Goal: Complete application form

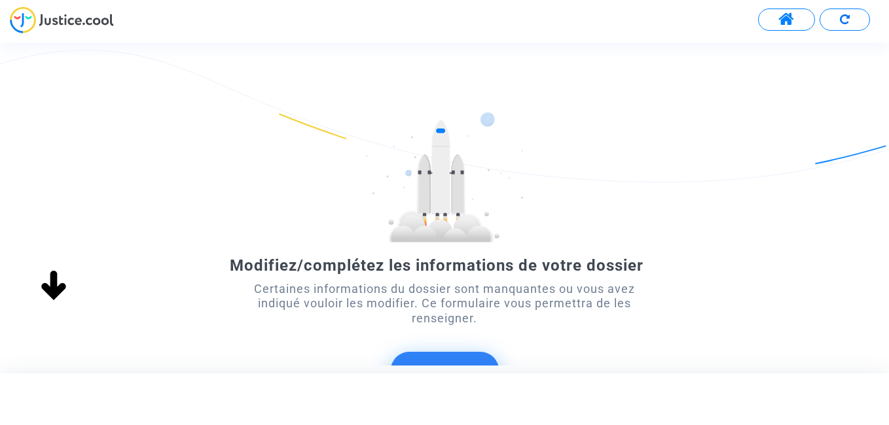
click at [692, 308] on div "Modifiez/complétez les informations de votre dossier Certaines informations du …" at bounding box center [444, 265] width 889 height 306
click at [460, 361] on button "Démarrer" at bounding box center [445, 372] width 108 height 41
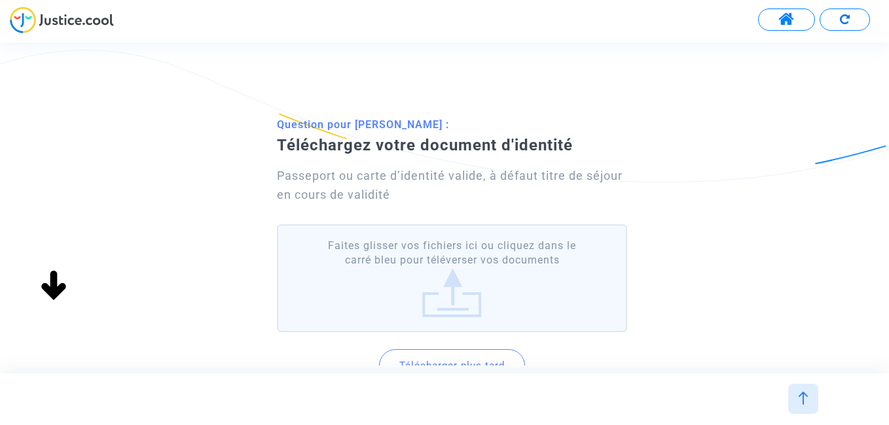
click at [845, 310] on div "Question pour Alimamy toungara : Téléchargez votre document d'identité Passepor…" at bounding box center [444, 272] width 889 height 321
click at [872, 381] on div at bounding box center [444, 395] width 873 height 29
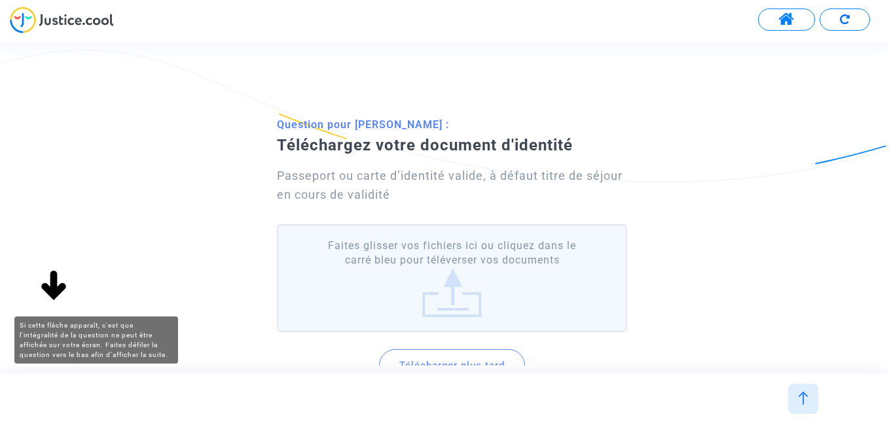
click at [58, 288] on img at bounding box center [54, 287] width 42 height 42
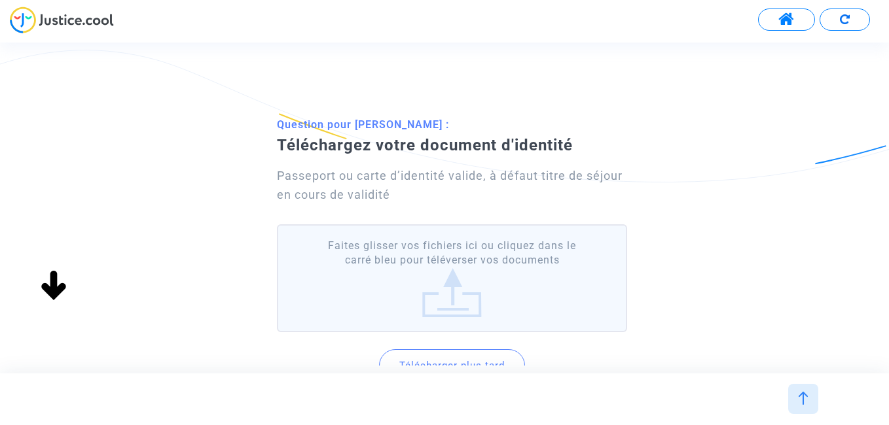
click at [728, 340] on div "Question pour Alimamy toungara : Téléchargez votre document d'identité Passepor…" at bounding box center [444, 272] width 889 height 321
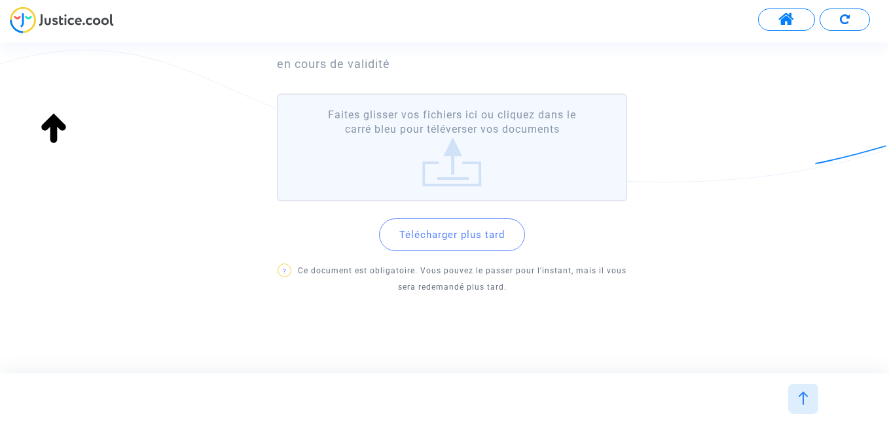
scroll to position [132, 0]
click at [455, 164] on label "Faites glisser vos fichiers ici ou cliquez dans le carré bleu pour téléverser v…" at bounding box center [451, 146] width 349 height 108
click at [0, 0] on input "Faites glisser vos fichiers ici ou cliquez dans le carré bleu pour téléverser v…" at bounding box center [0, 0] width 0 height 0
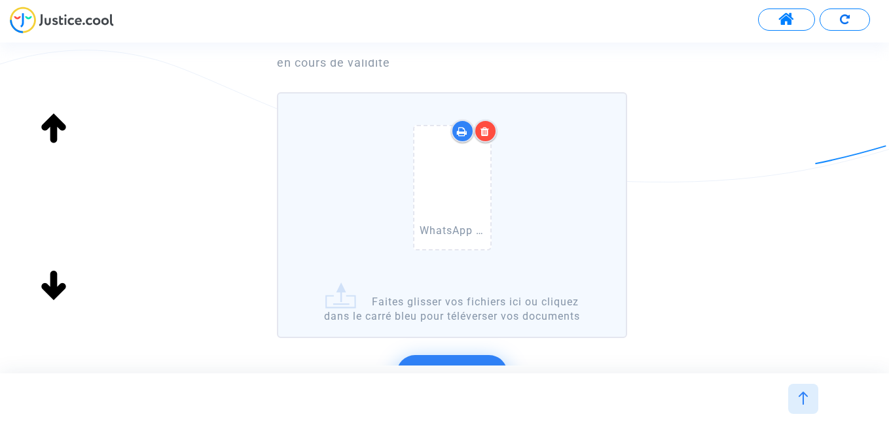
click at [729, 314] on div "Question pour Alimamy toungara : Téléchargez votre document d'identité Passepor…" at bounding box center [444, 242] width 889 height 524
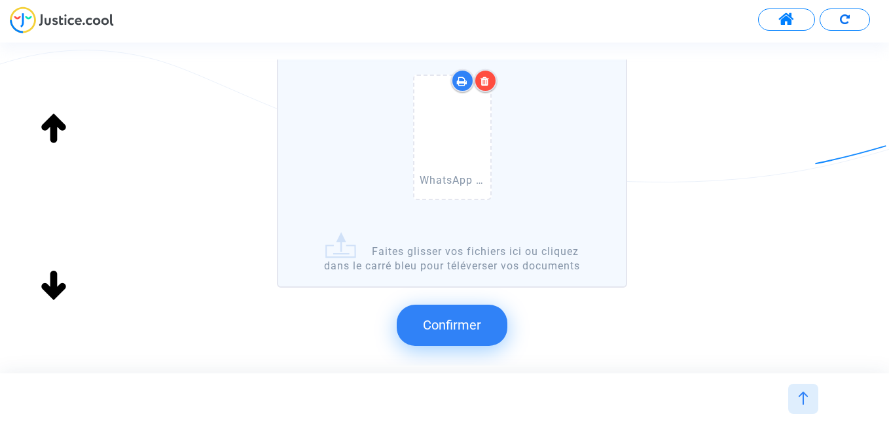
scroll to position [185, 0]
click at [456, 325] on span "Confirmer" at bounding box center [452, 323] width 58 height 16
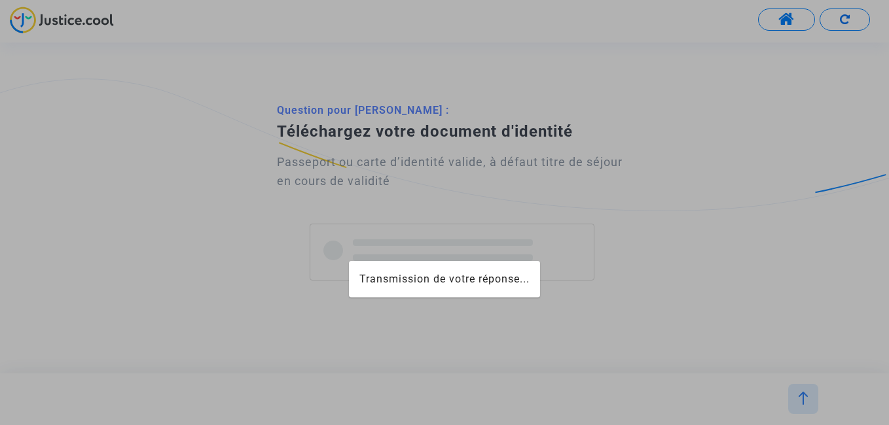
scroll to position [0, 0]
